Goal: Task Accomplishment & Management: Use online tool/utility

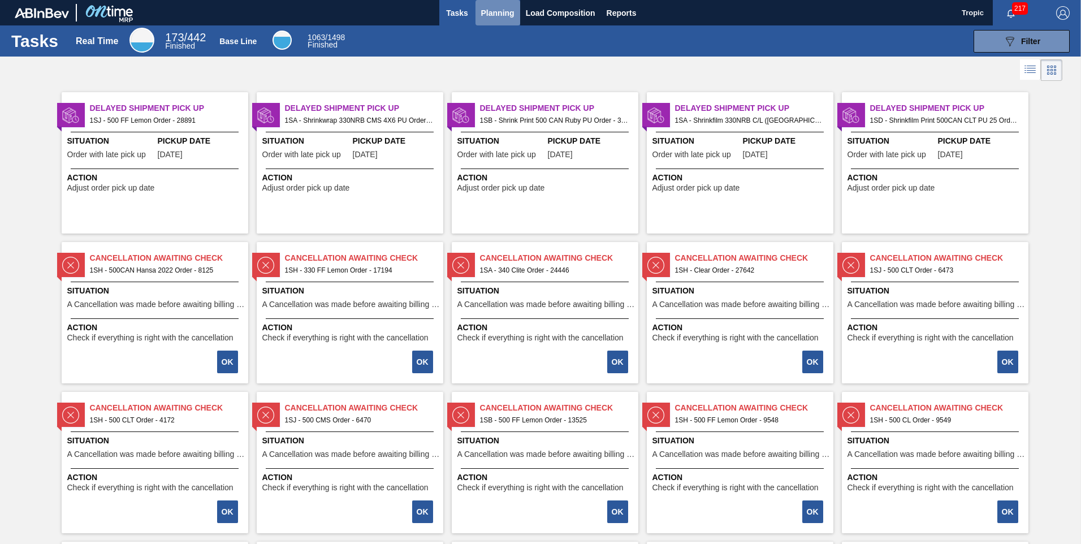
click at [498, 11] on span "Planning" at bounding box center [497, 13] width 33 height 14
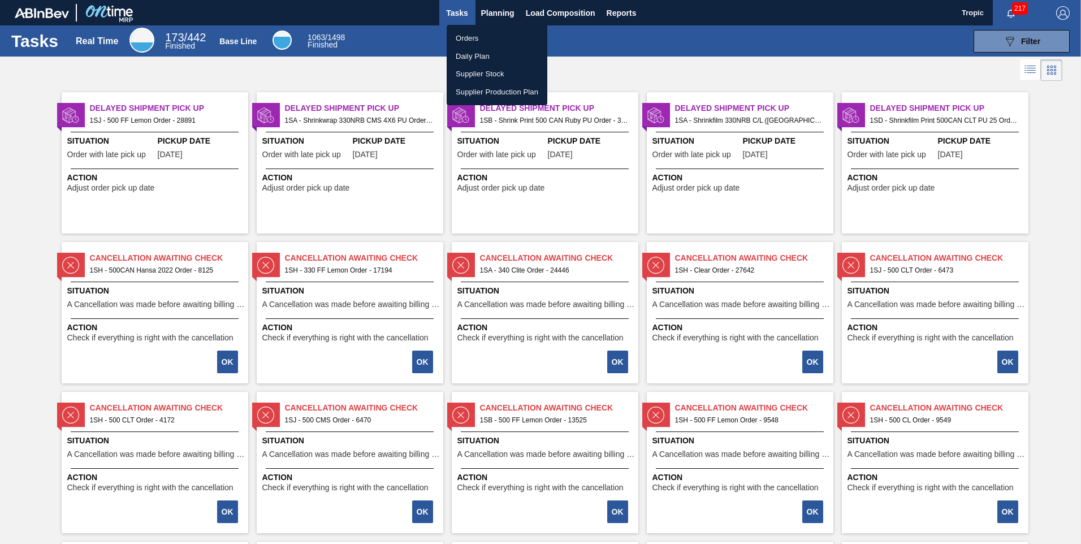
click at [486, 40] on li "Orders" at bounding box center [497, 38] width 101 height 18
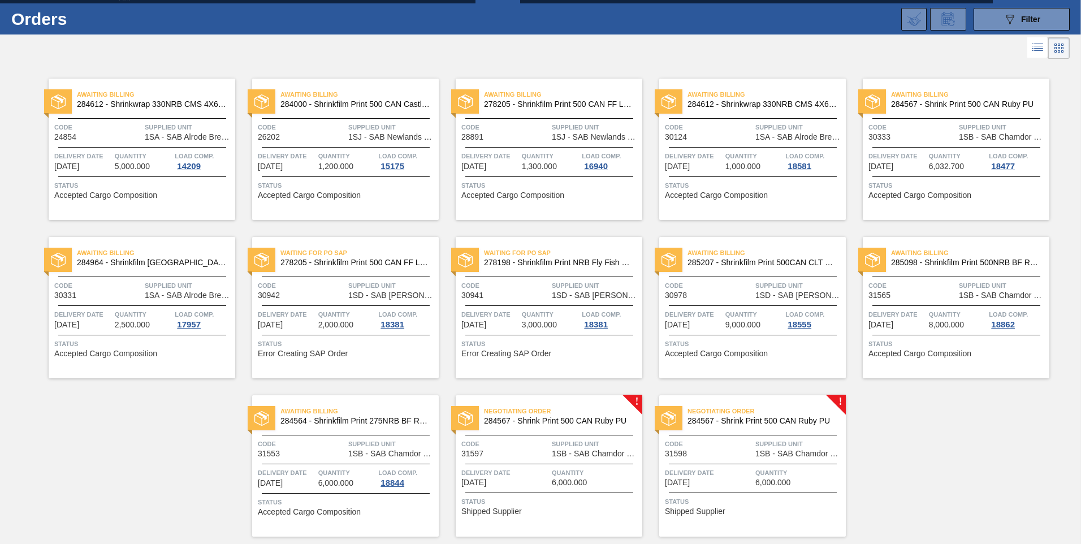
scroll to position [57, 0]
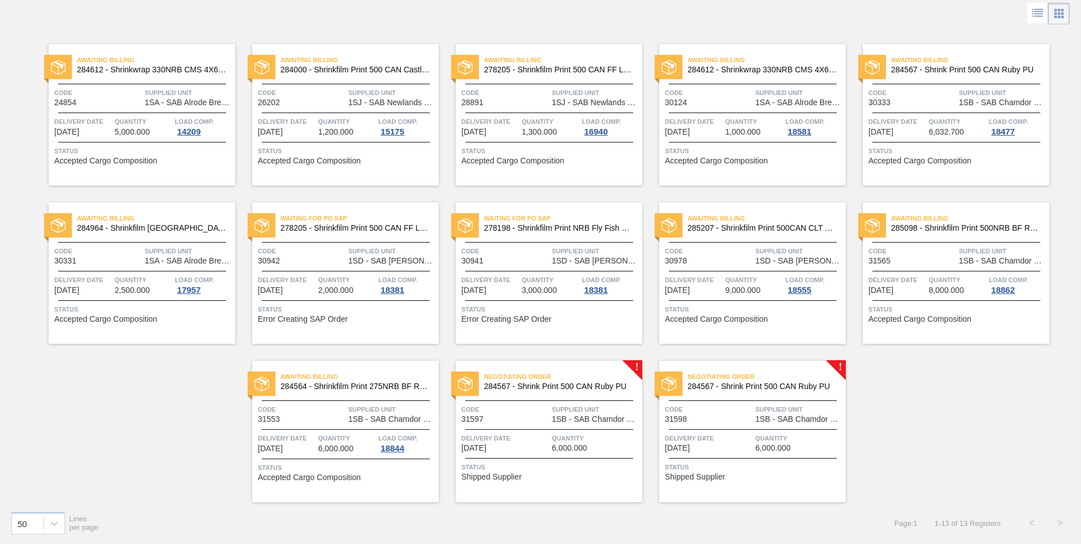
click at [728, 432] on div "Negotiating Order 284567 - Shrink Print 500 CAN Ruby PU Code 31598 Supplied Uni…" at bounding box center [753, 431] width 187 height 141
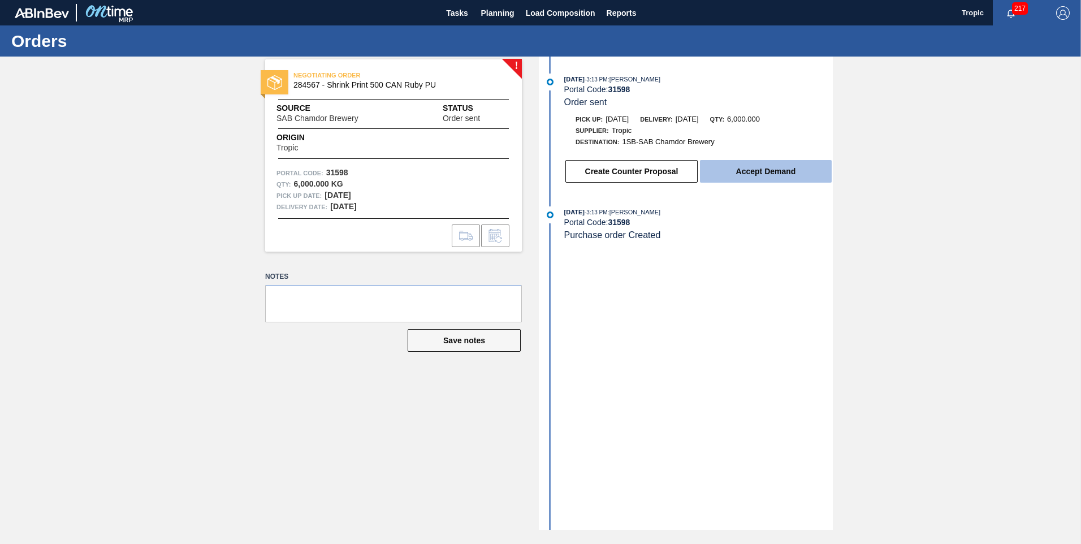
click at [752, 171] on button "Accept Demand" at bounding box center [766, 171] width 132 height 23
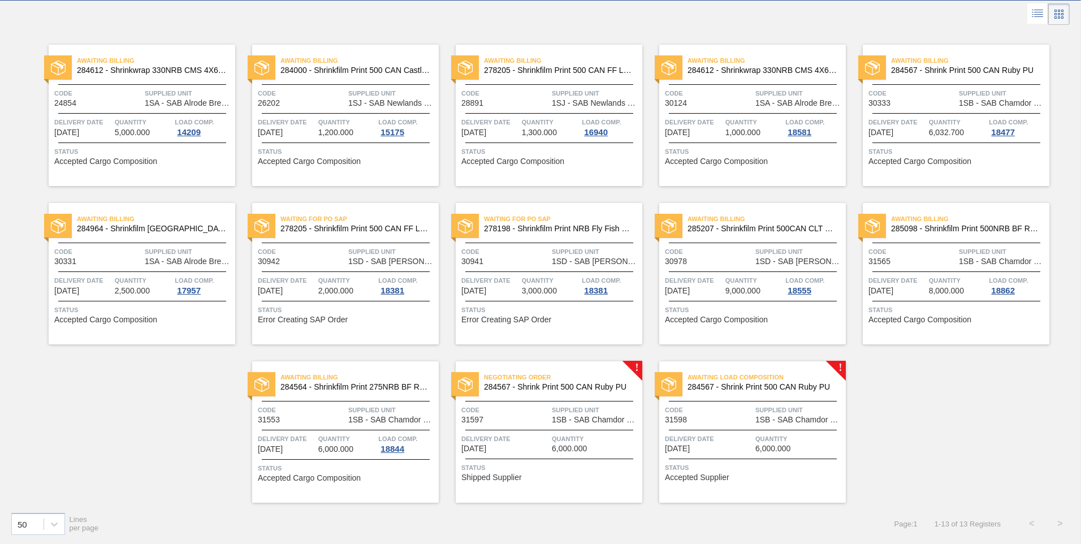
scroll to position [57, 0]
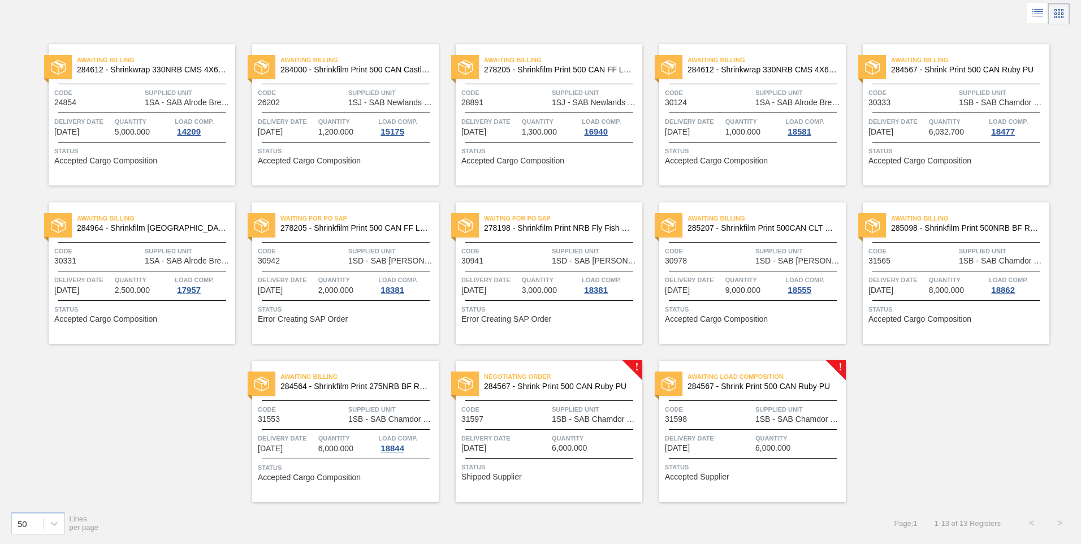
click at [599, 414] on span "Supplied Unit" at bounding box center [596, 409] width 88 height 11
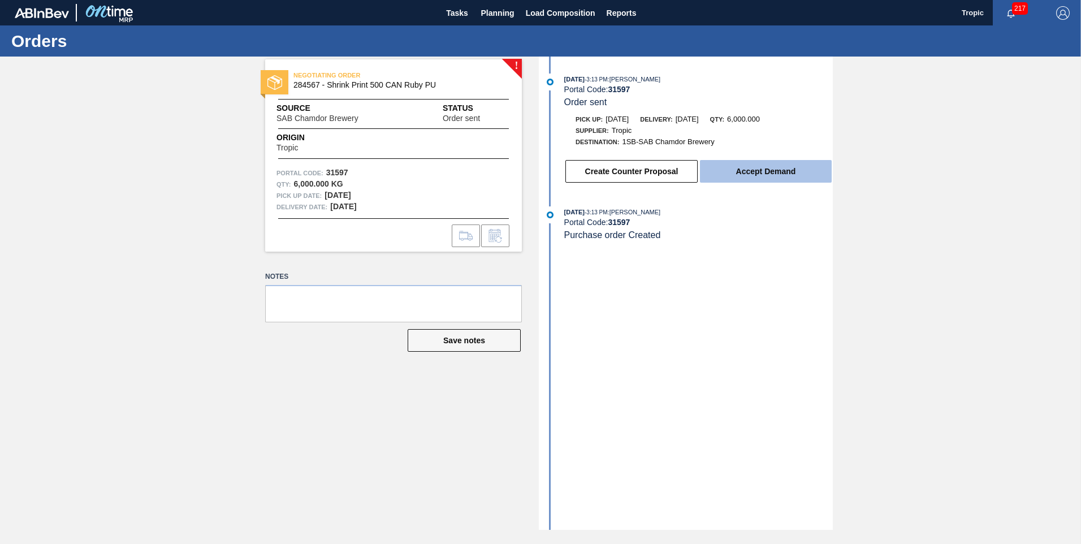
click at [725, 171] on button "Accept Demand" at bounding box center [766, 171] width 132 height 23
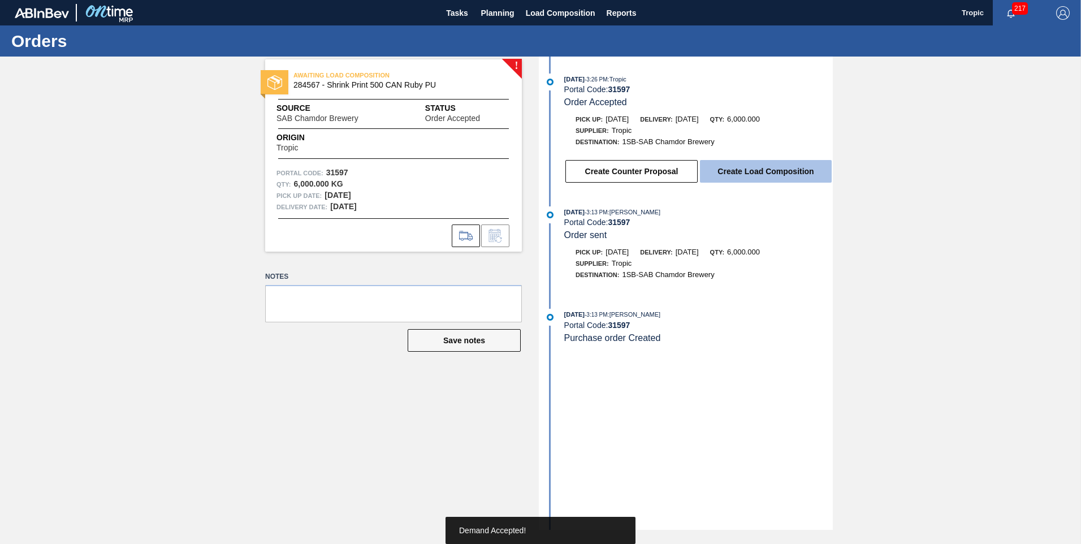
click at [743, 174] on button "Create Load Composition" at bounding box center [766, 171] width 132 height 23
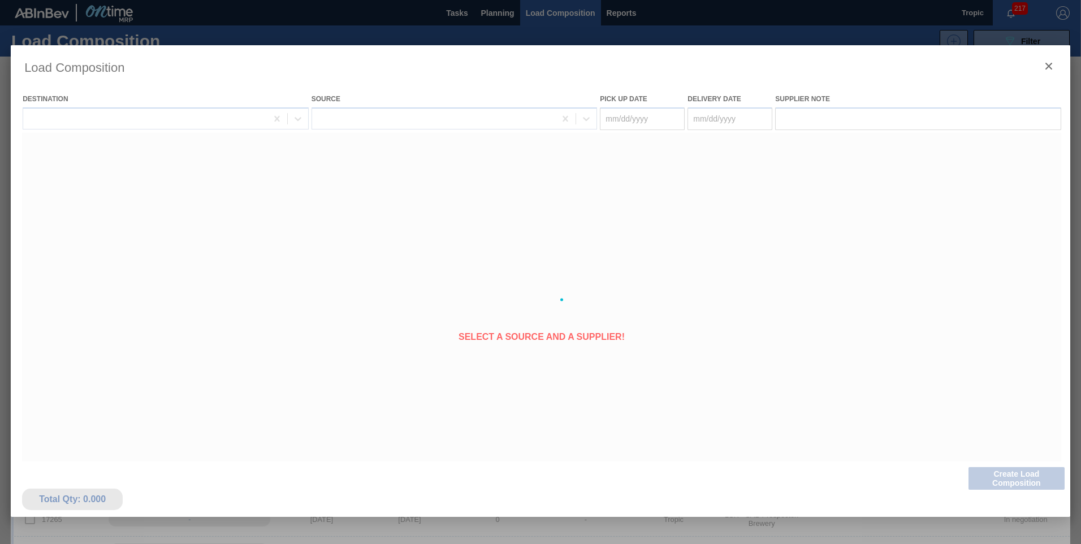
type Date "[DATE]"
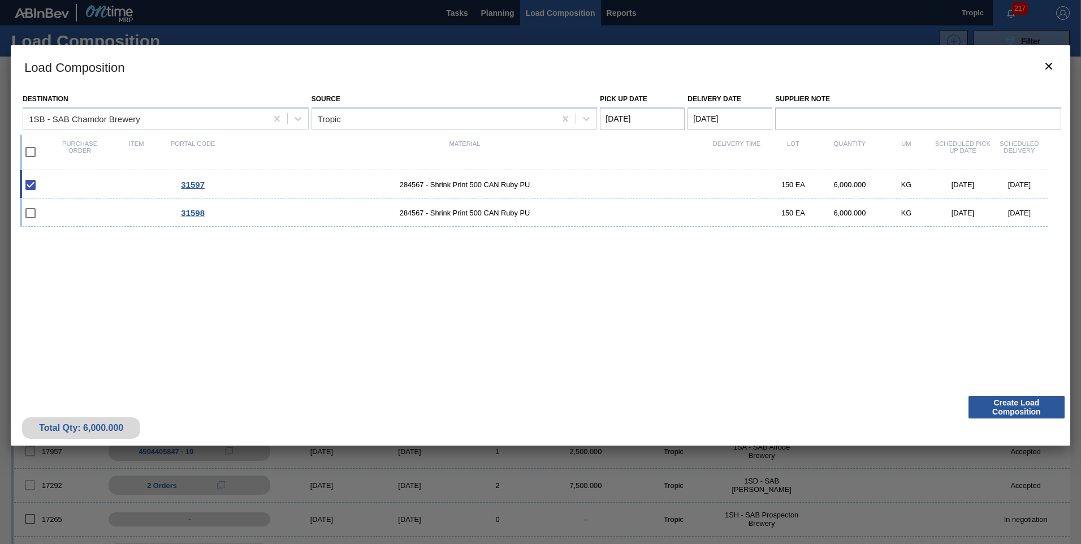
click at [30, 152] on input "checkbox" at bounding box center [31, 152] width 24 height 24
checkbox input "true"
click at [1029, 403] on button "Create Load Composition" at bounding box center [1017, 407] width 96 height 23
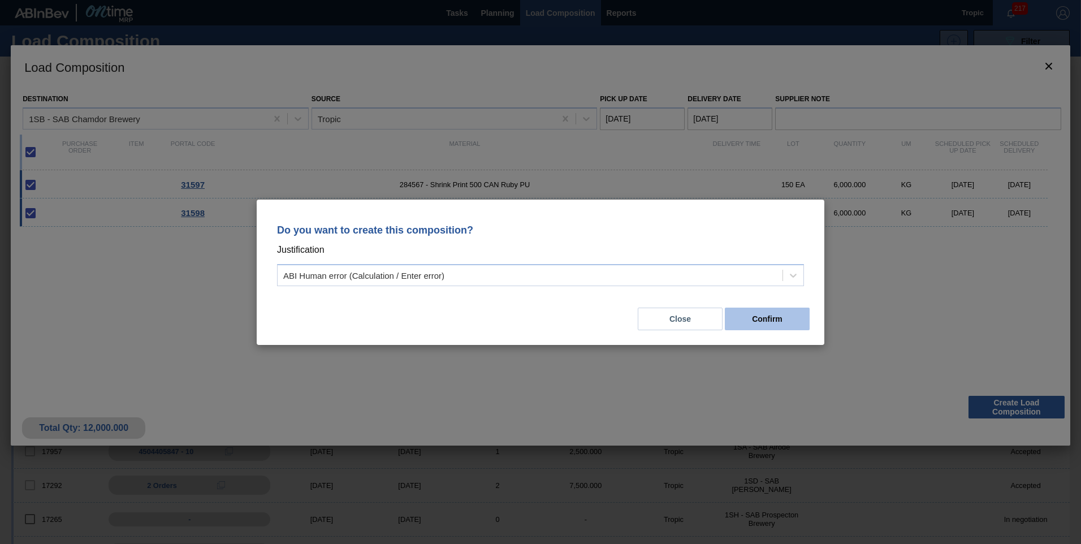
click at [786, 314] on button "Confirm" at bounding box center [767, 319] width 85 height 23
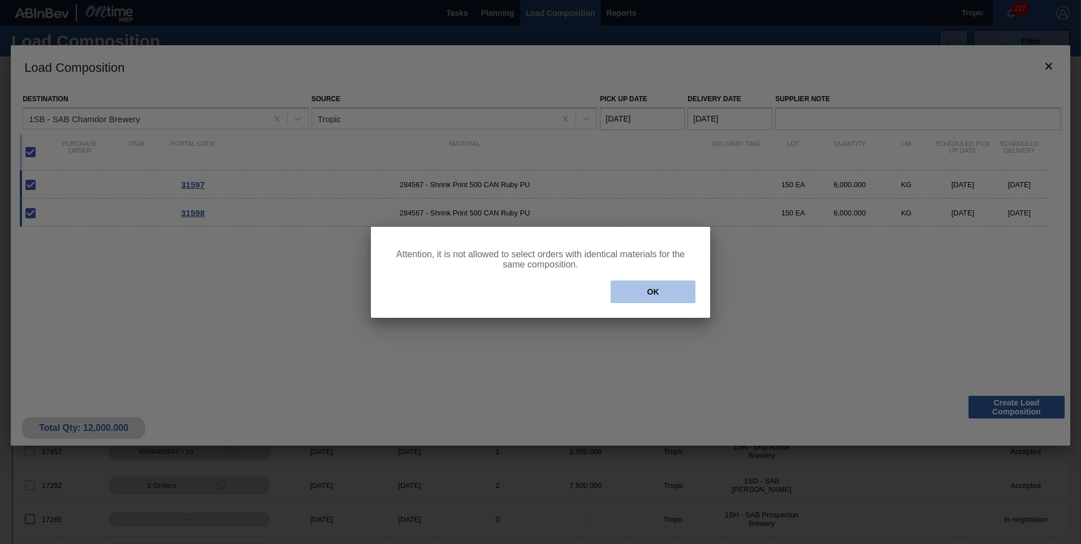
click at [635, 292] on button "OK" at bounding box center [653, 292] width 85 height 23
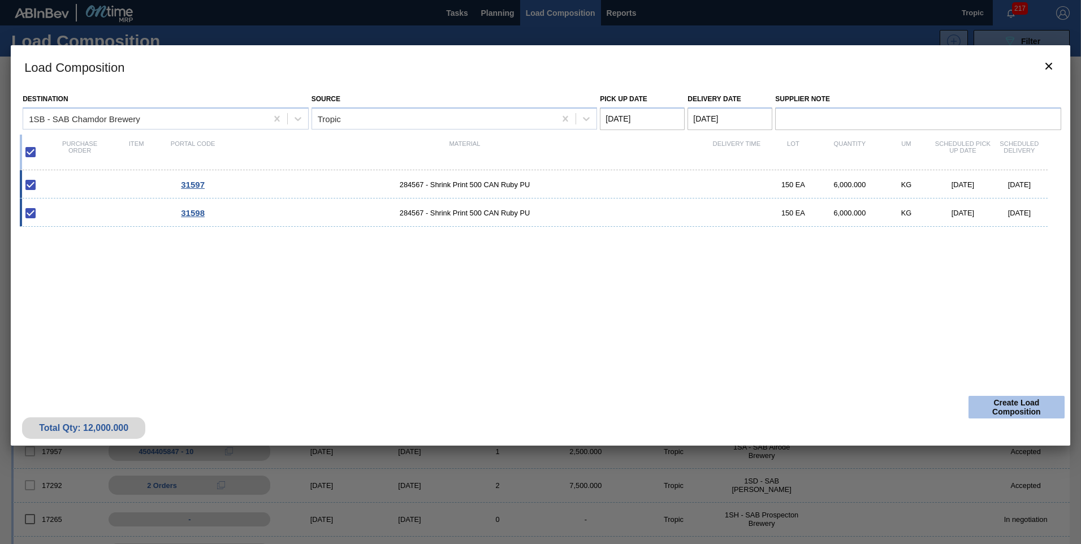
click at [997, 408] on button "Create Load Composition" at bounding box center [1017, 407] width 96 height 23
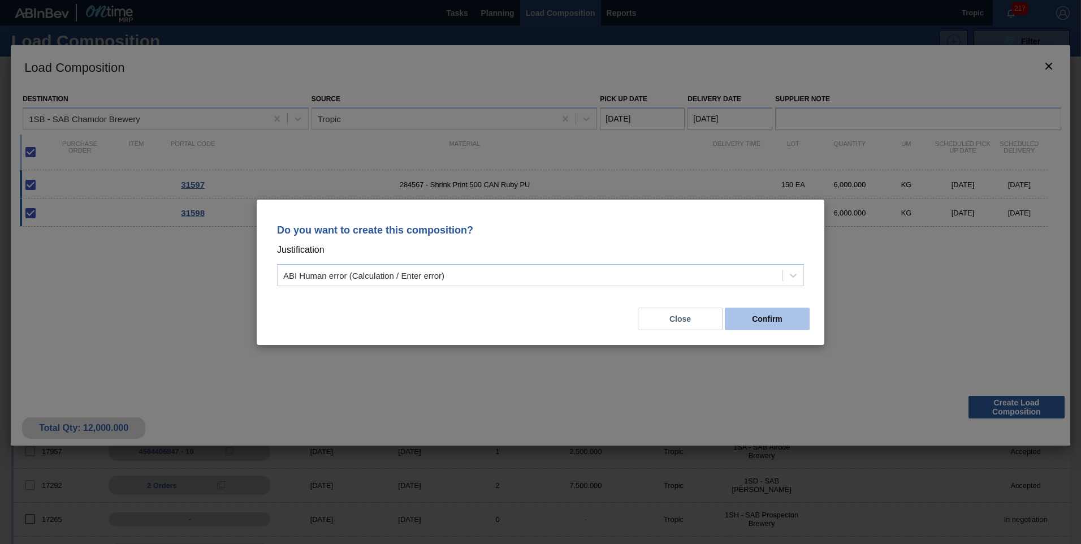
click at [777, 323] on button "Confirm" at bounding box center [767, 319] width 85 height 23
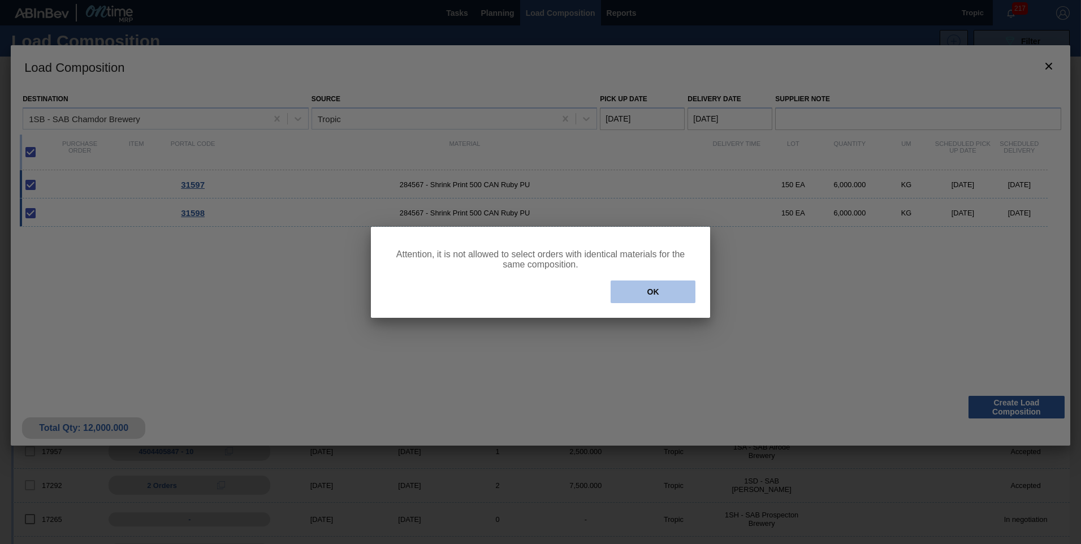
click at [670, 299] on button "OK" at bounding box center [653, 292] width 85 height 23
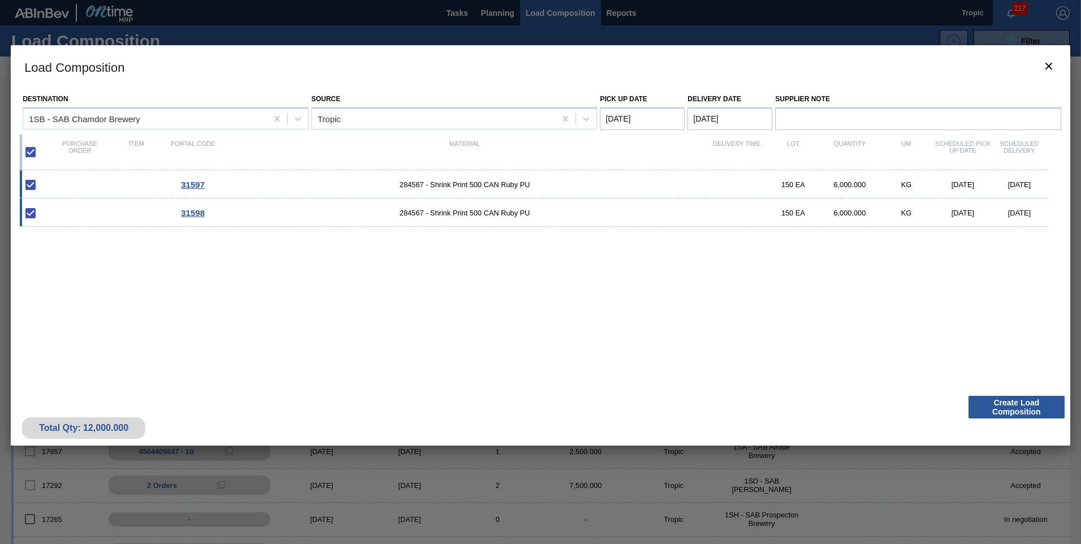
click at [27, 212] on input "checkbox" at bounding box center [31, 213] width 24 height 24
checkbox input "true"
click at [33, 151] on input "checkbox" at bounding box center [31, 152] width 24 height 24
checkbox input "false"
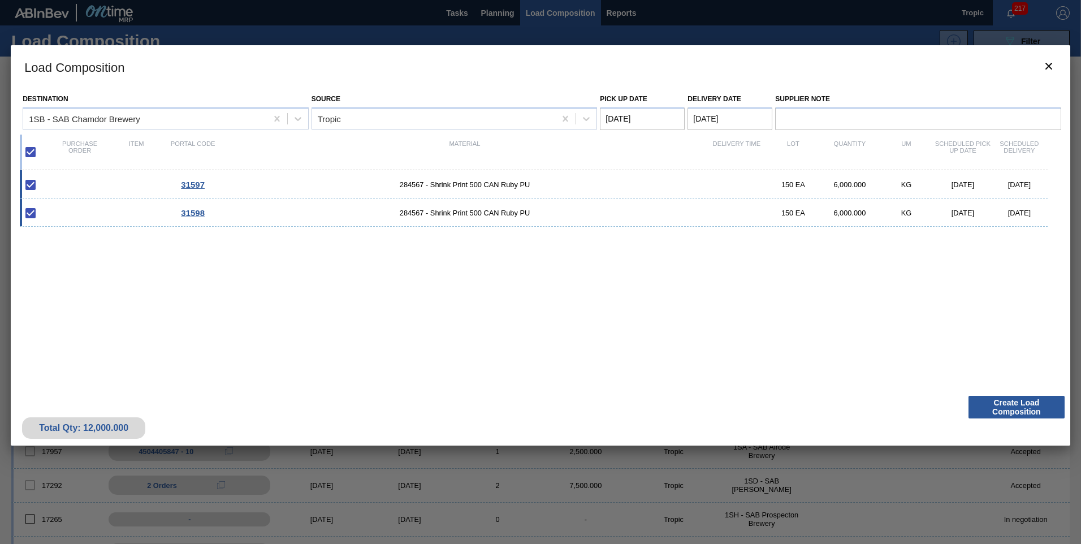
checkbox input "false"
click at [37, 180] on input "checkbox" at bounding box center [31, 185] width 24 height 24
click at [35, 182] on input "checkbox" at bounding box center [31, 185] width 24 height 24
checkbox input "false"
click at [28, 154] on input "checkbox" at bounding box center [31, 152] width 24 height 24
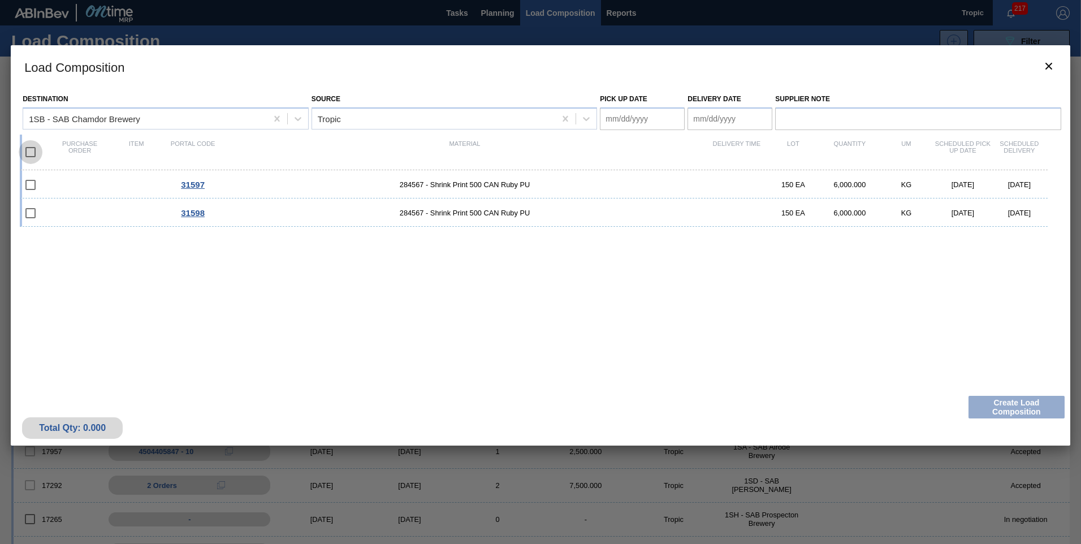
checkbox input "true"
type Date "[DATE]"
checkbox input "true"
click at [600, 309] on div "31597 284567 - Shrink Print 500 CAN Ruby PU 150 EA 6,000.000 KG [DATE] [DATE] 3…" at bounding box center [538, 273] width 1037 height 207
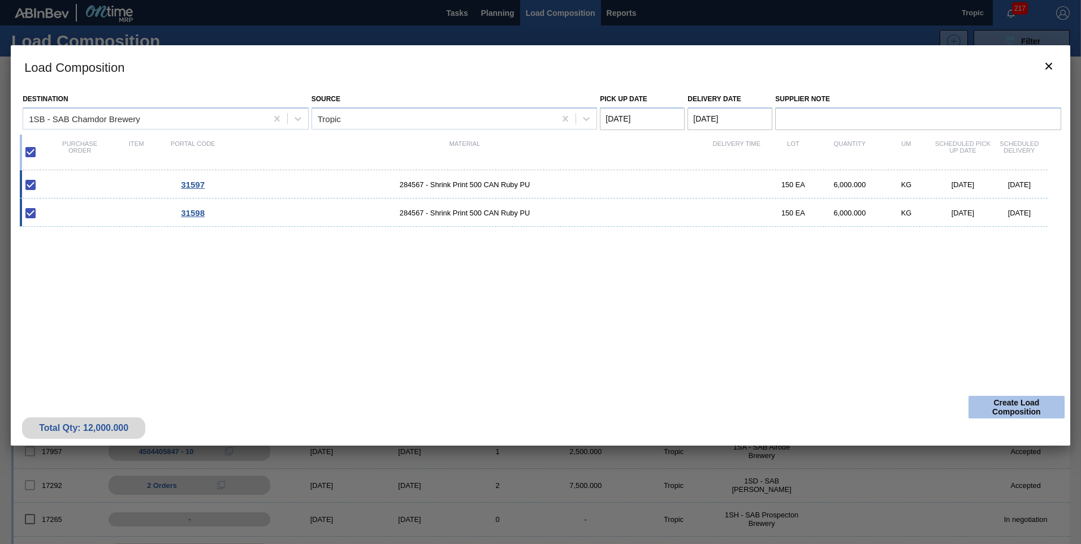
click at [993, 410] on button "Create Load Composition" at bounding box center [1017, 407] width 96 height 23
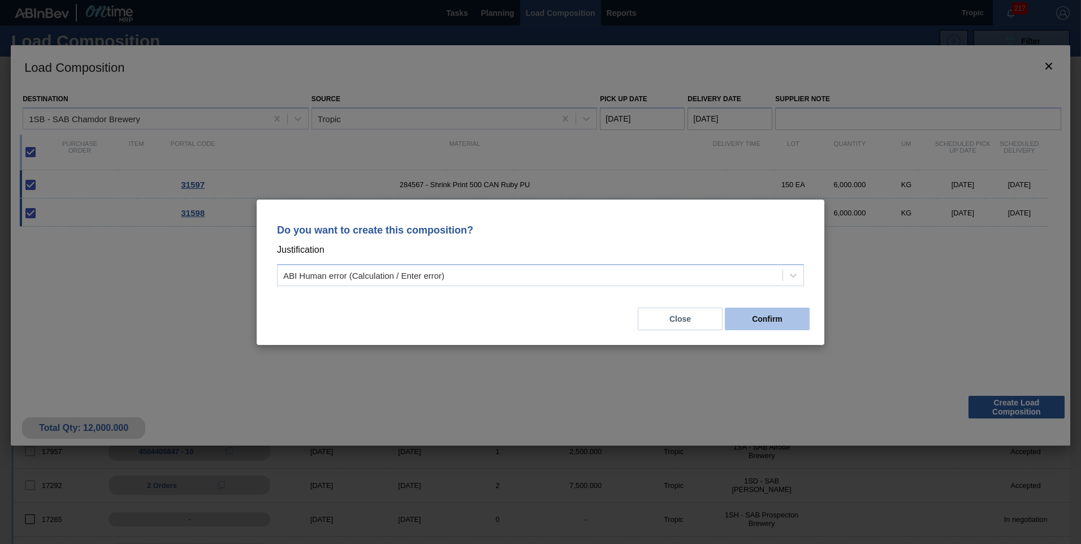
click at [774, 322] on button "Confirm" at bounding box center [767, 319] width 85 height 23
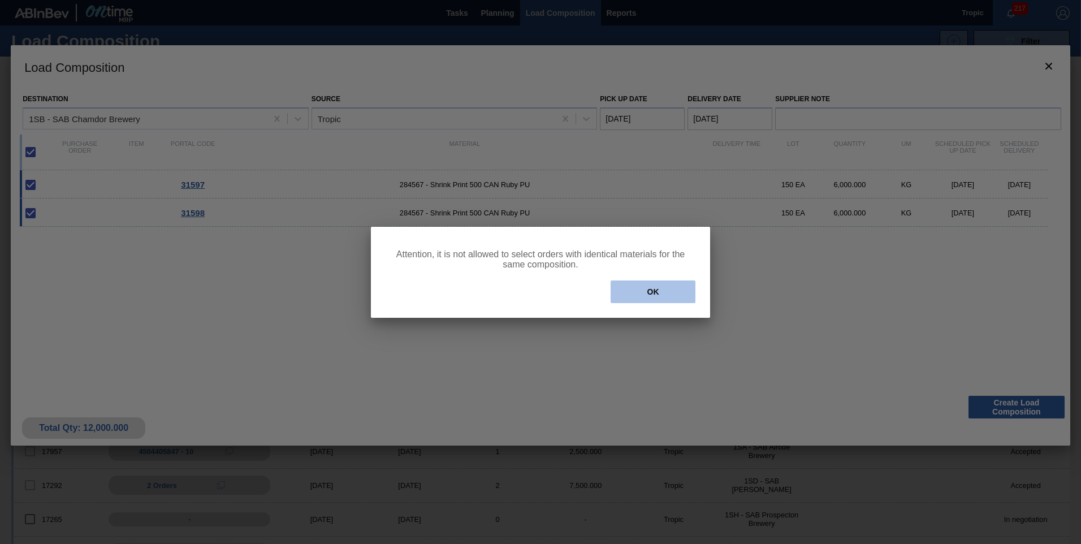
click at [679, 291] on button "OK" at bounding box center [653, 292] width 85 height 23
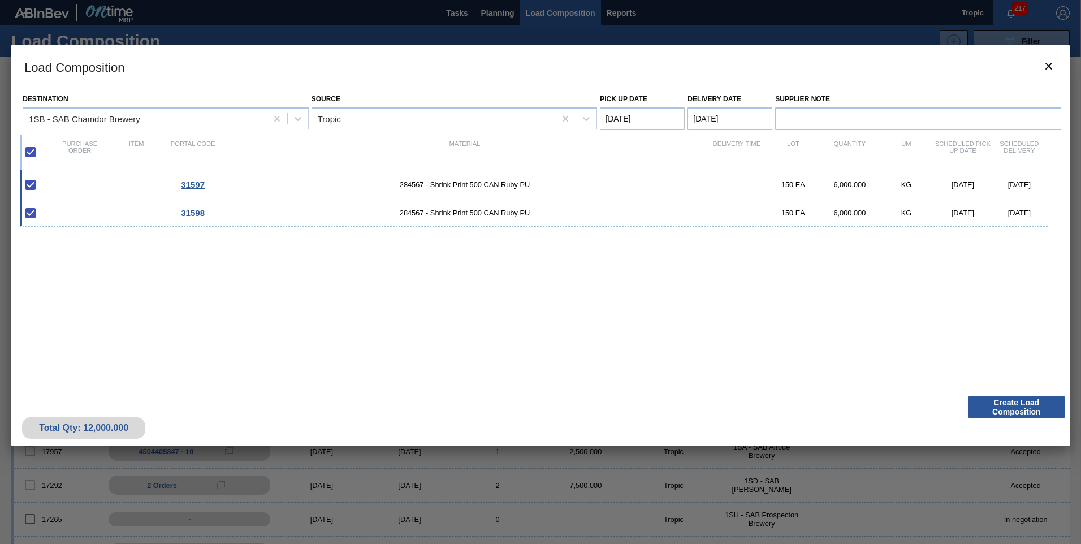
click at [27, 210] on input "checkbox" at bounding box center [31, 213] width 24 height 24
checkbox input "true"
click at [33, 182] on input "checkbox" at bounding box center [31, 185] width 24 height 24
checkbox input "true"
click at [34, 161] on input "checkbox" at bounding box center [31, 152] width 24 height 24
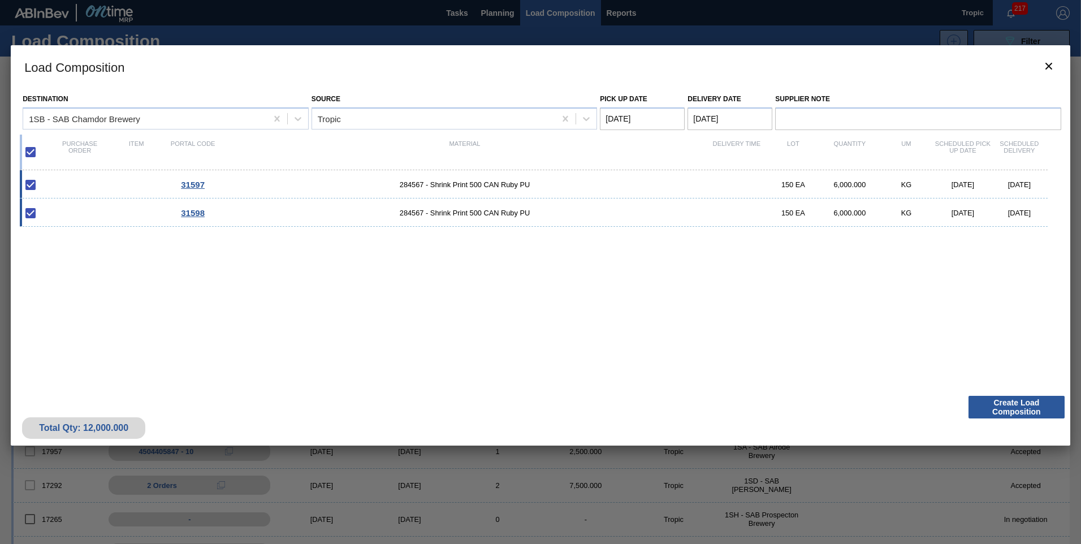
checkbox input "false"
click at [33, 154] on input "checkbox" at bounding box center [31, 152] width 24 height 24
checkbox input "true"
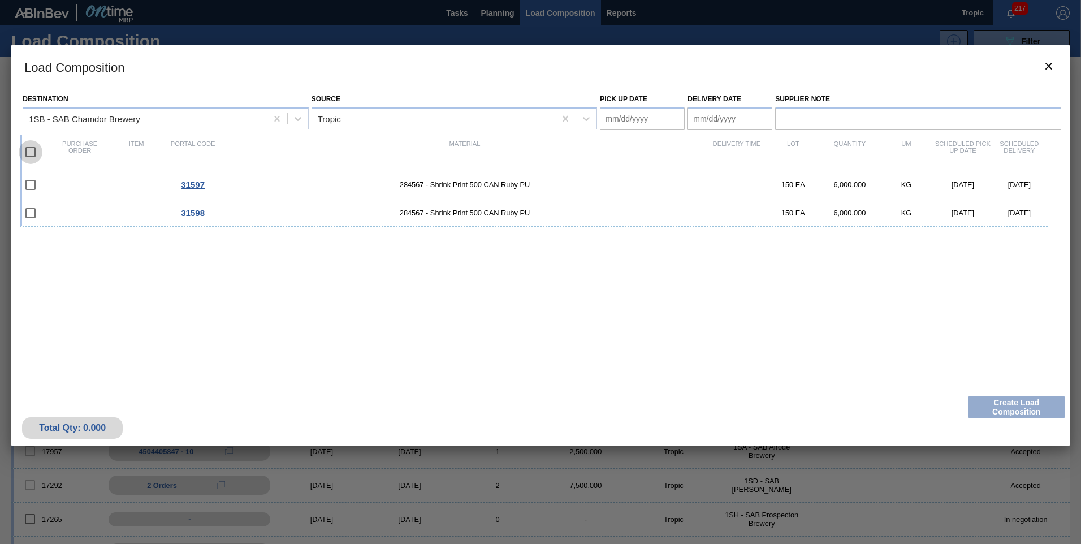
type Date "[DATE]"
checkbox input "true"
click at [33, 154] on input "checkbox" at bounding box center [31, 152] width 24 height 24
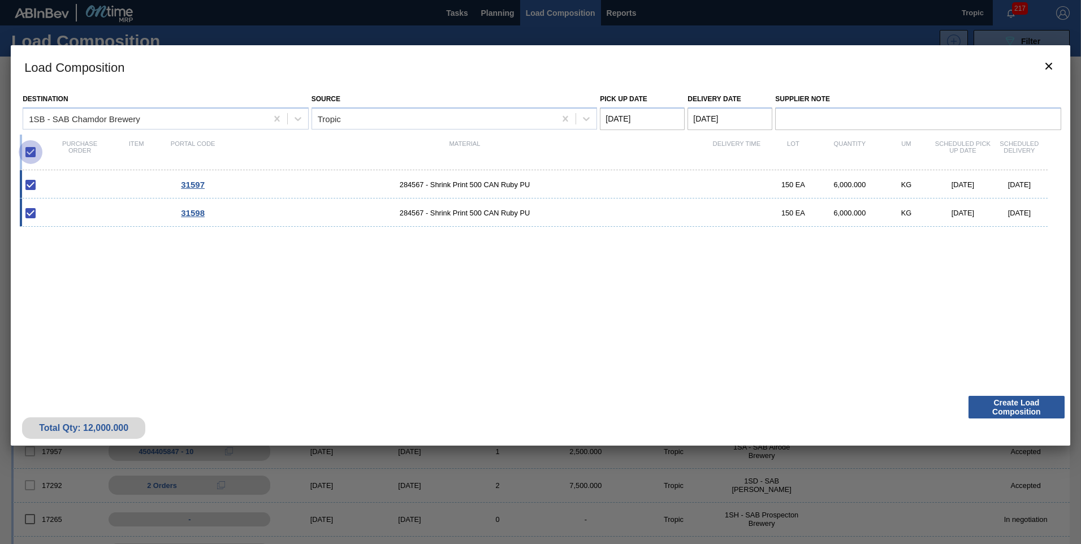
checkbox input "false"
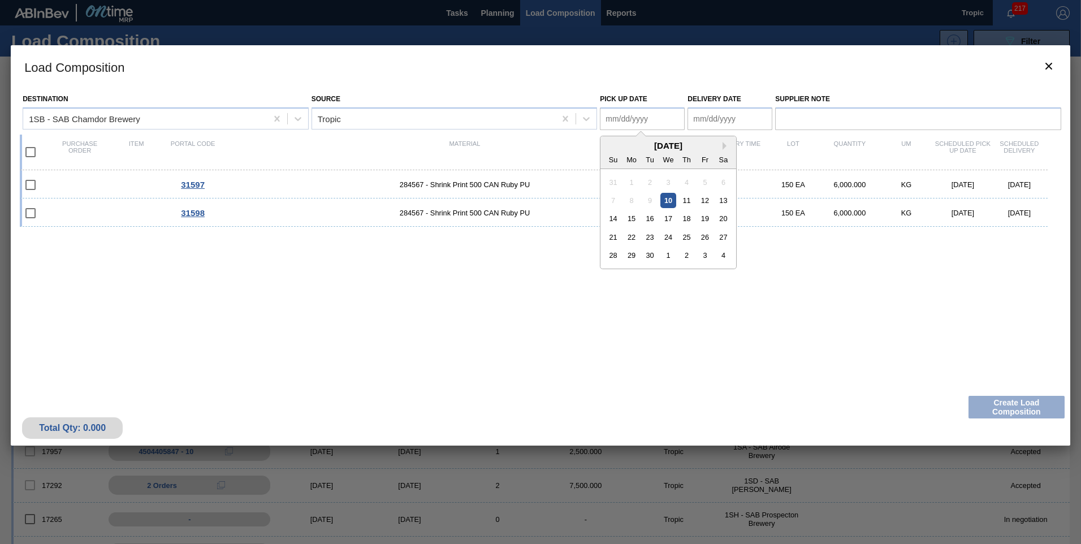
click at [648, 117] on Date "Pick up Date" at bounding box center [642, 118] width 85 height 23
click at [665, 220] on div "17" at bounding box center [668, 218] width 15 height 15
type Date "[DATE]"
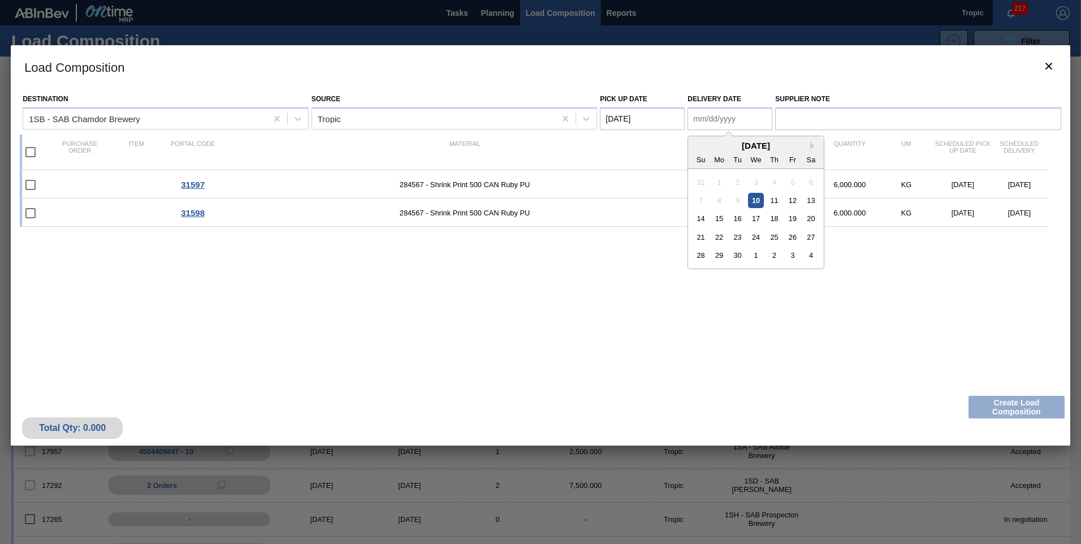
click at [721, 119] on Date "Delivery Date" at bounding box center [730, 118] width 85 height 23
click at [774, 217] on div "18" at bounding box center [774, 218] width 15 height 15
type Date "[DATE]"
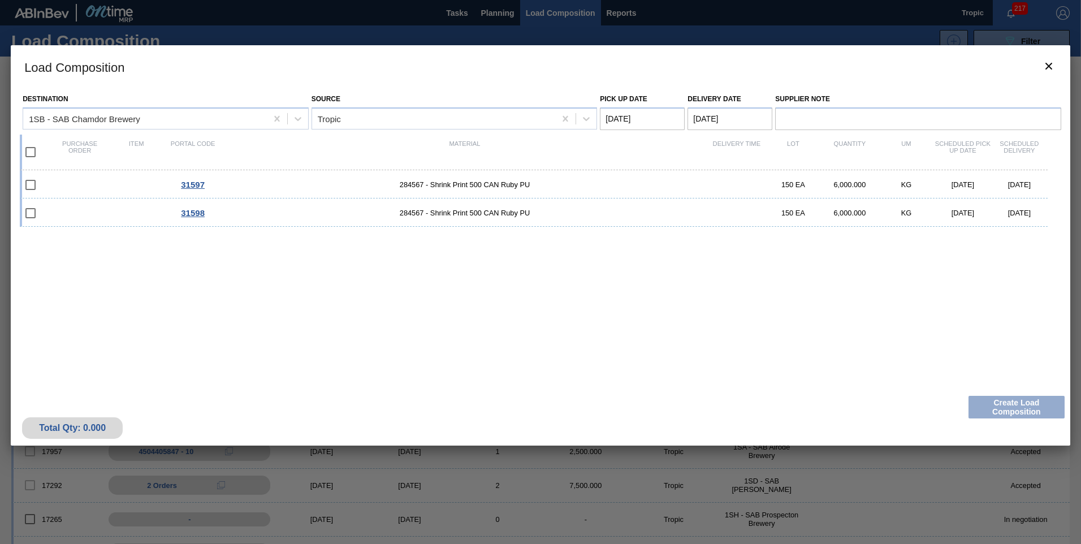
click at [1007, 407] on div "Total Qty: 0.000 Create Load Composition" at bounding box center [541, 417] width 1060 height 55
click at [801, 312] on div "31597 284567 - Shrink Print 500 CAN Ruby PU 150 EA 6,000.000 KG [DATE] [DATE] 3…" at bounding box center [538, 273] width 1037 height 207
click at [31, 210] on input "checkbox" at bounding box center [31, 213] width 24 height 24
checkbox input "false"
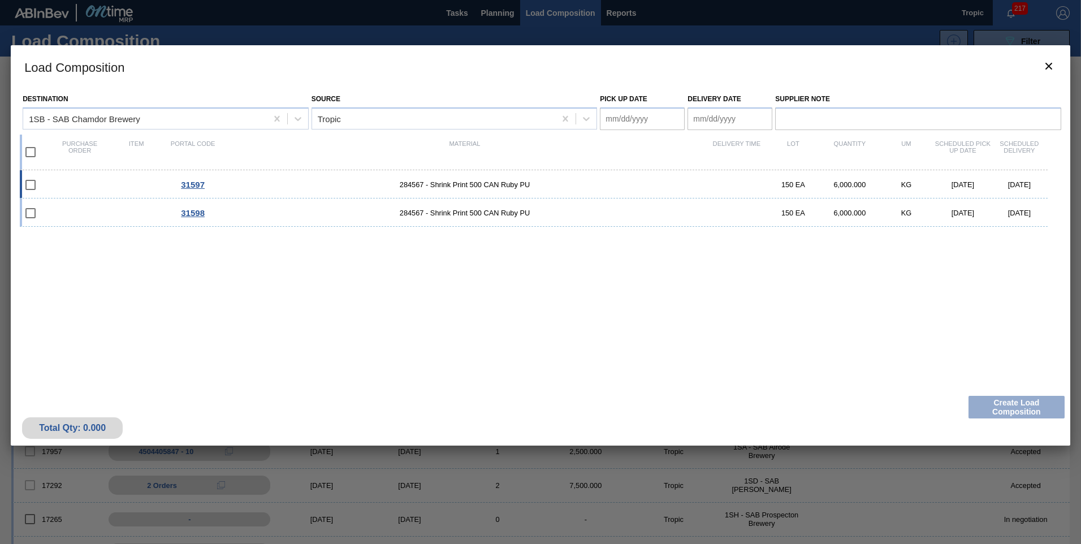
click at [26, 192] on input "checkbox" at bounding box center [31, 185] width 24 height 24
click at [29, 189] on input "checkbox" at bounding box center [31, 185] width 24 height 24
checkbox input "false"
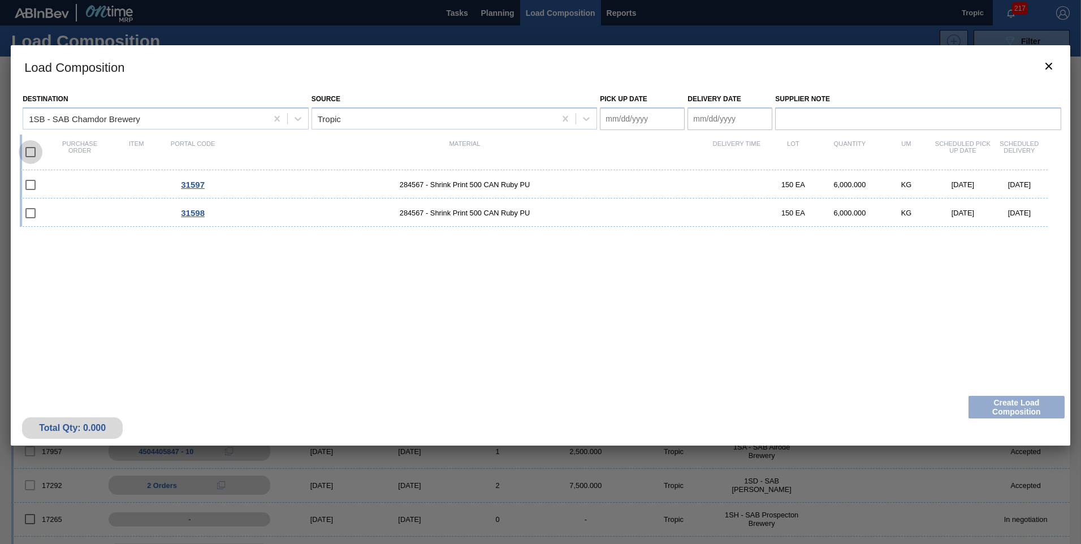
click at [32, 149] on input "checkbox" at bounding box center [31, 152] width 24 height 24
checkbox input "true"
type Date "[DATE]"
checkbox input "true"
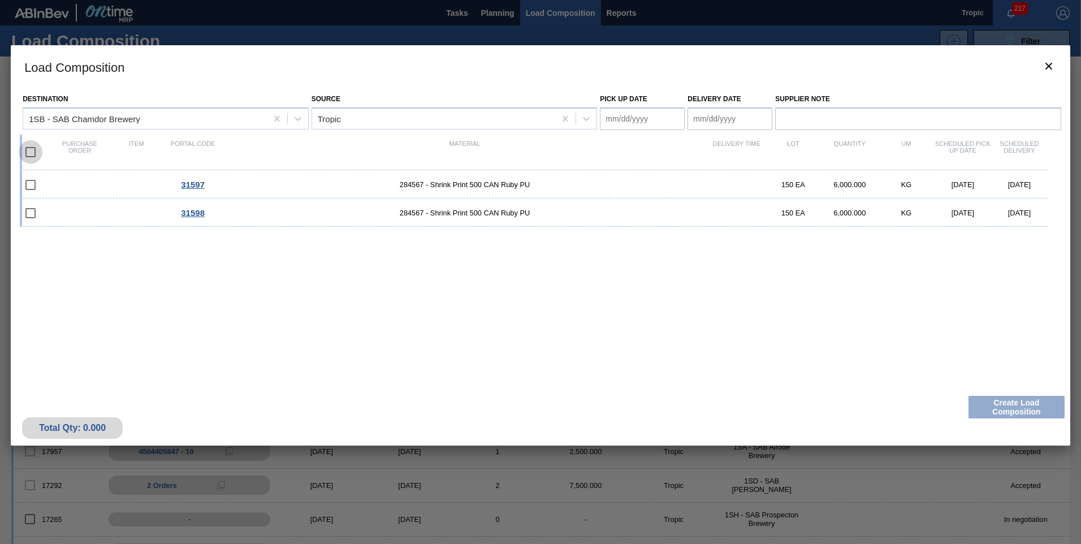
checkbox input "true"
click at [1043, 399] on button "Create Load Composition" at bounding box center [1017, 407] width 96 height 23
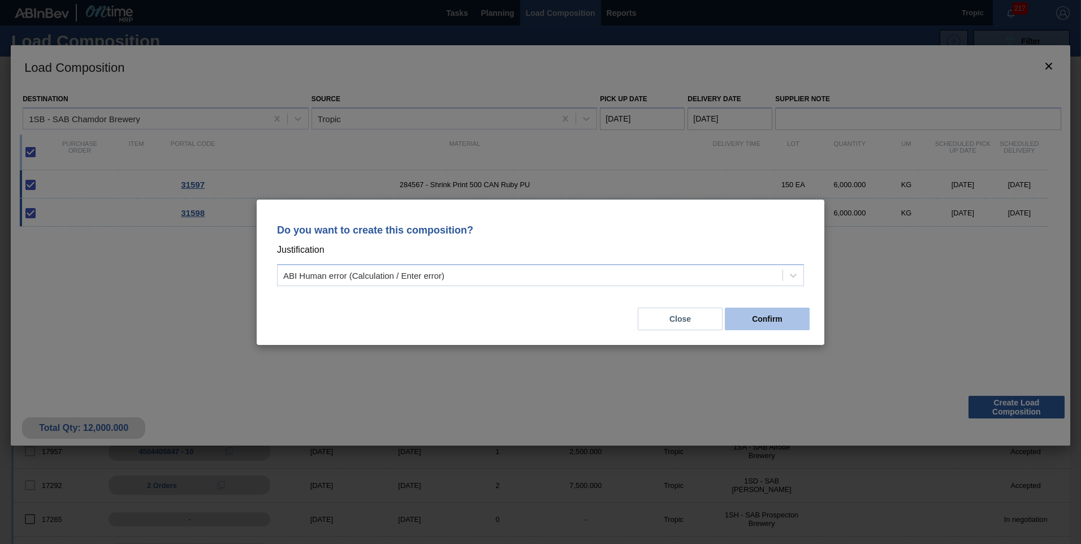
click at [765, 316] on button "Confirm" at bounding box center [767, 319] width 85 height 23
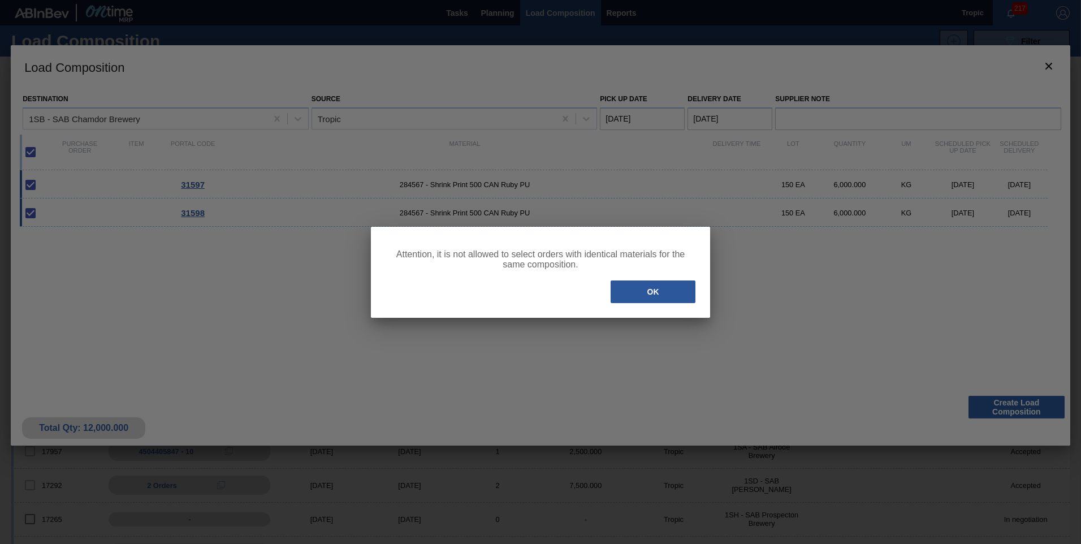
click at [181, 92] on div at bounding box center [540, 272] width 1081 height 544
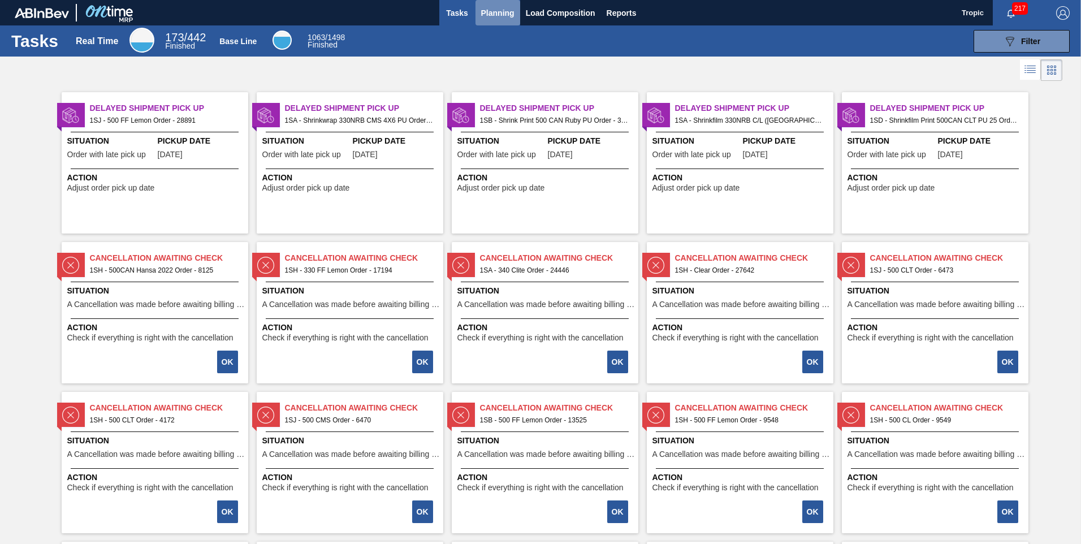
click at [493, 17] on span "Planning" at bounding box center [497, 13] width 33 height 14
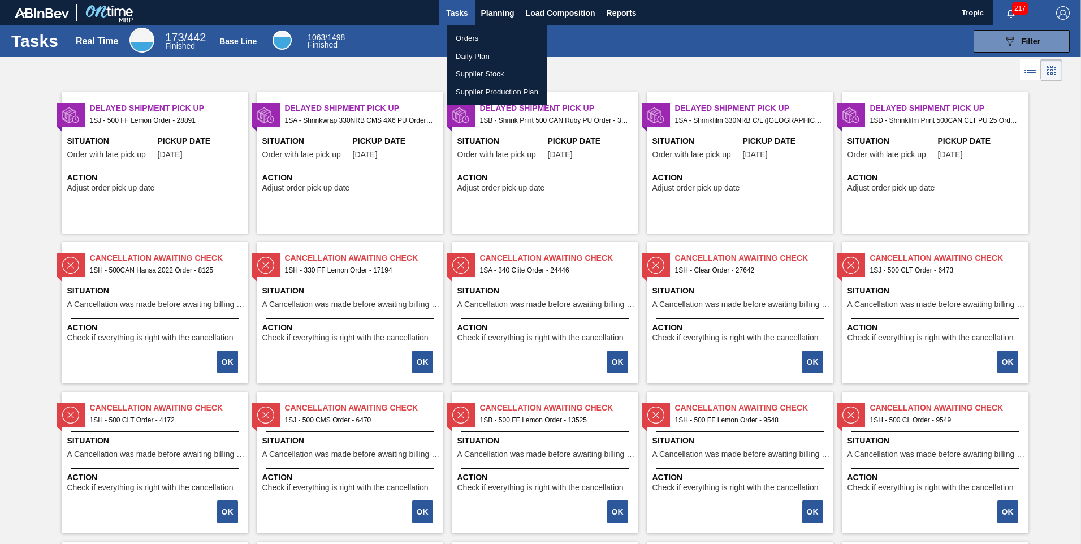
click at [486, 42] on li "Orders" at bounding box center [497, 38] width 101 height 18
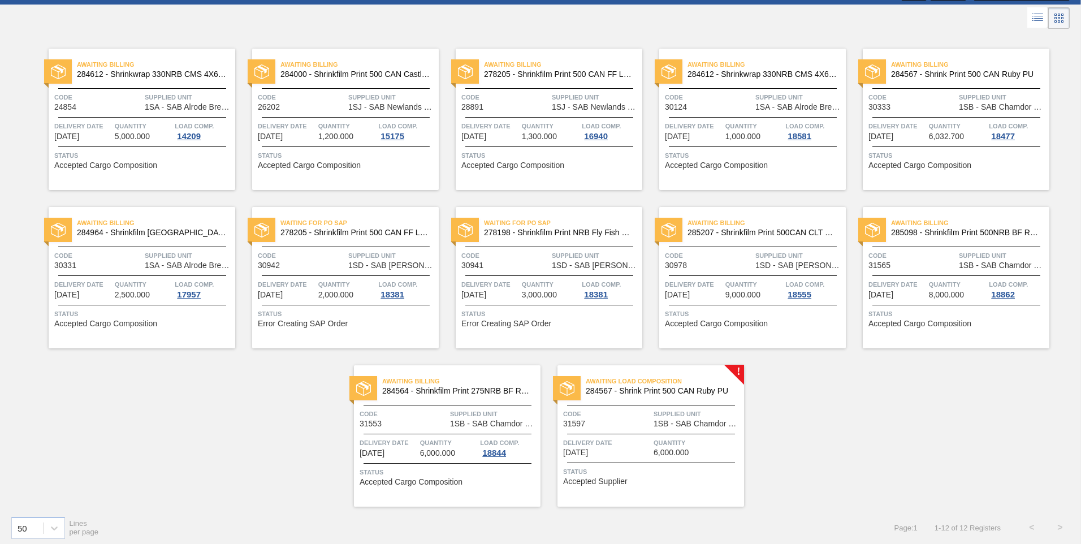
scroll to position [57, 0]
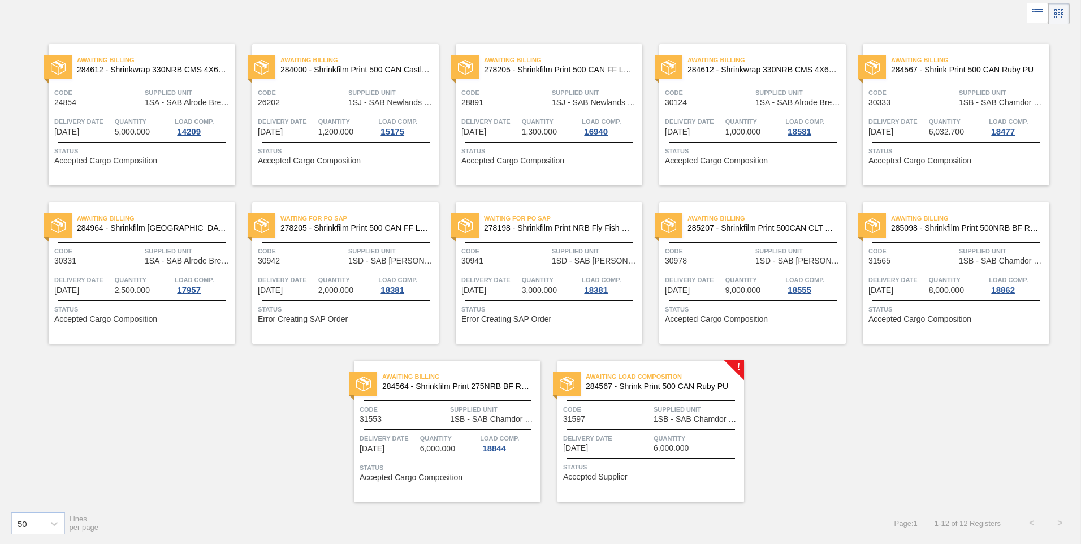
click at [675, 407] on span "Supplied Unit" at bounding box center [698, 409] width 88 height 11
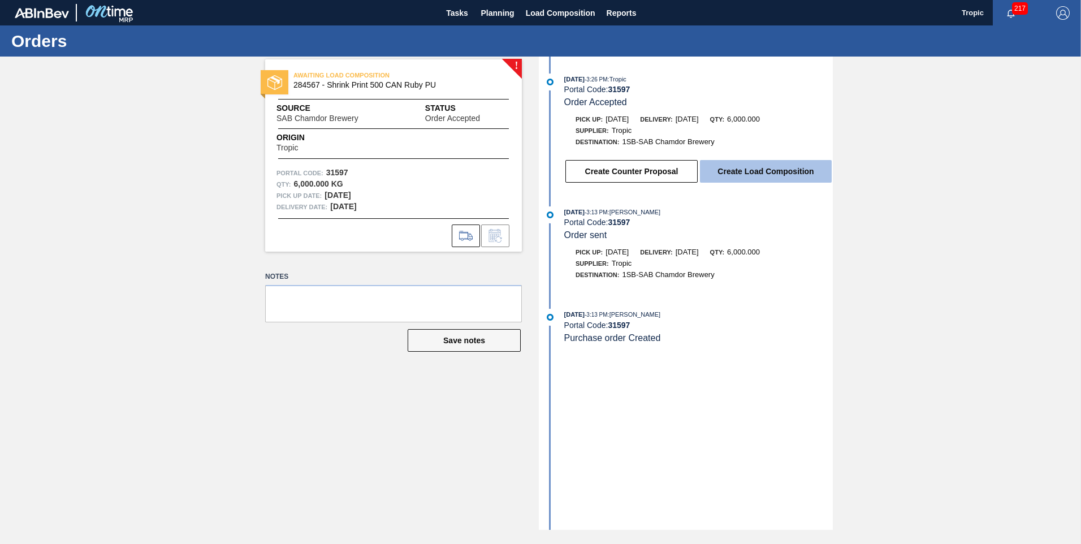
click at [748, 163] on button "Create Load Composition" at bounding box center [766, 171] width 132 height 23
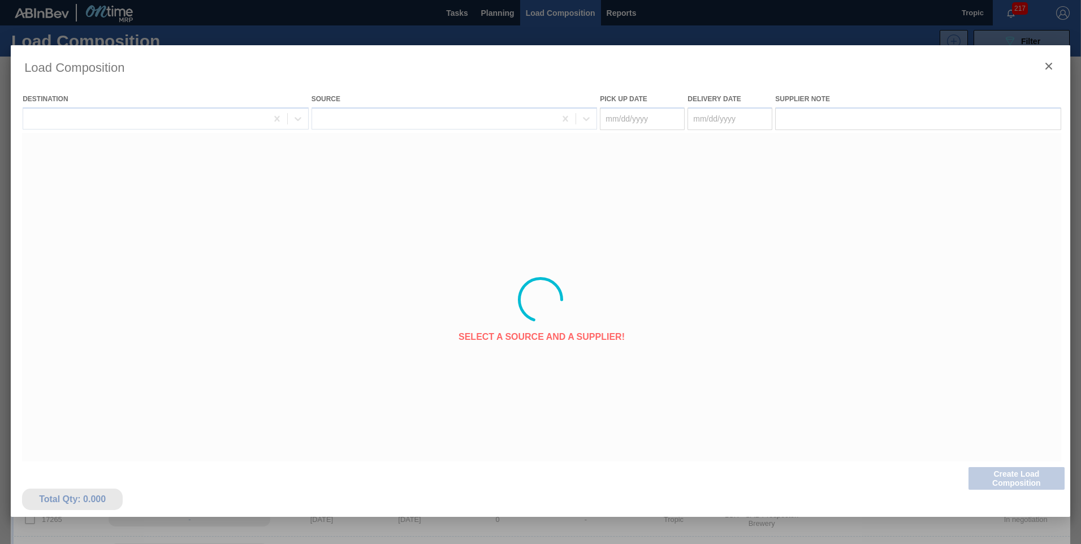
type Date "[DATE]"
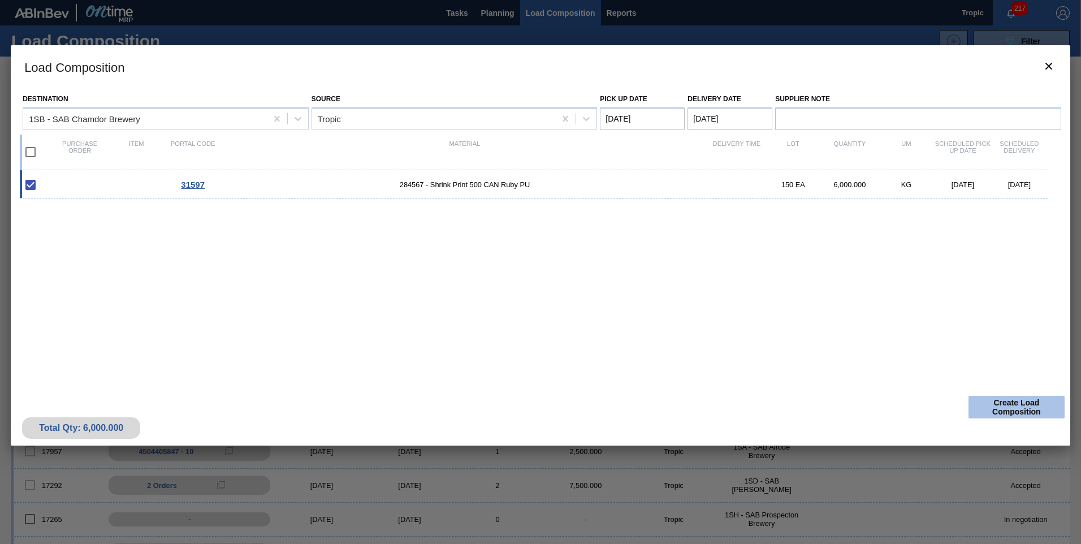
click at [1026, 407] on button "Create Load Composition" at bounding box center [1017, 407] width 96 height 23
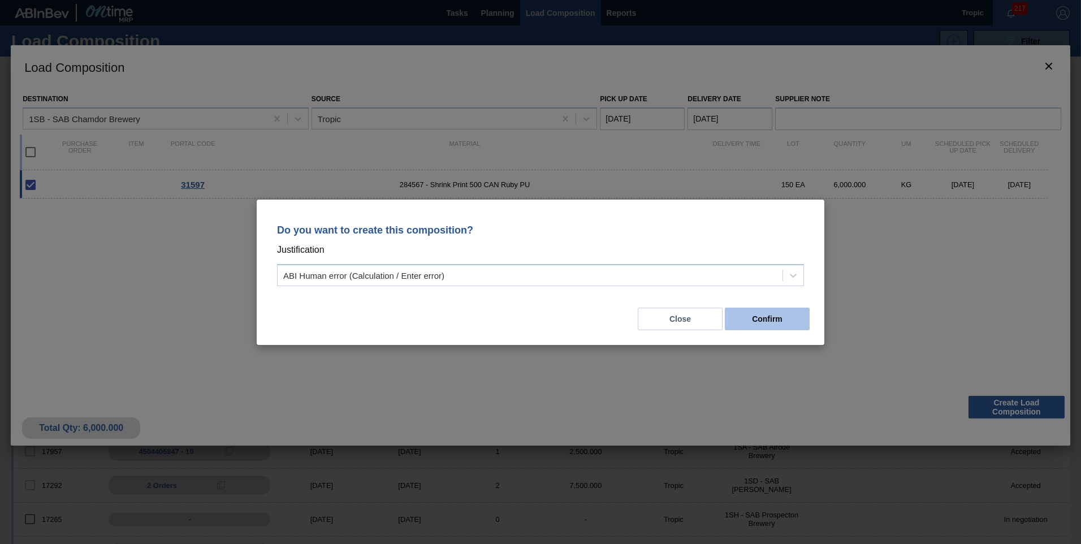
click at [784, 325] on button "Confirm" at bounding box center [767, 319] width 85 height 23
